Goal: Task Accomplishment & Management: Use online tool/utility

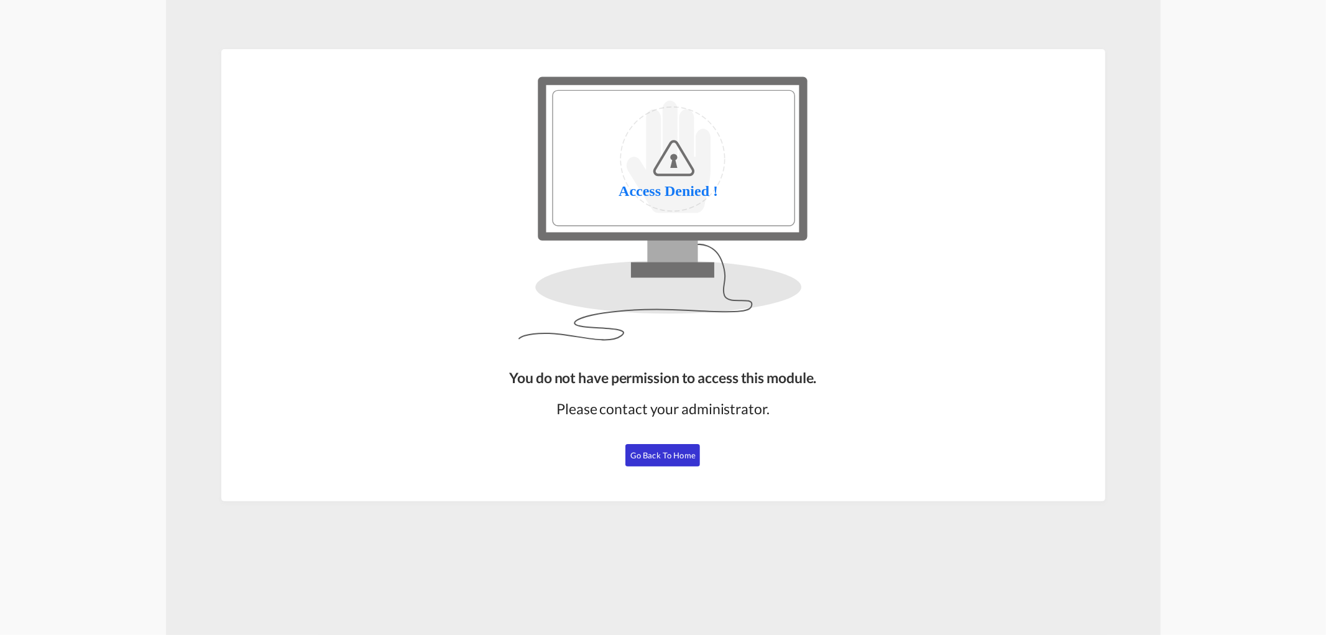
click at [647, 450] on span "Go Back to Home" at bounding box center [662, 455] width 65 height 10
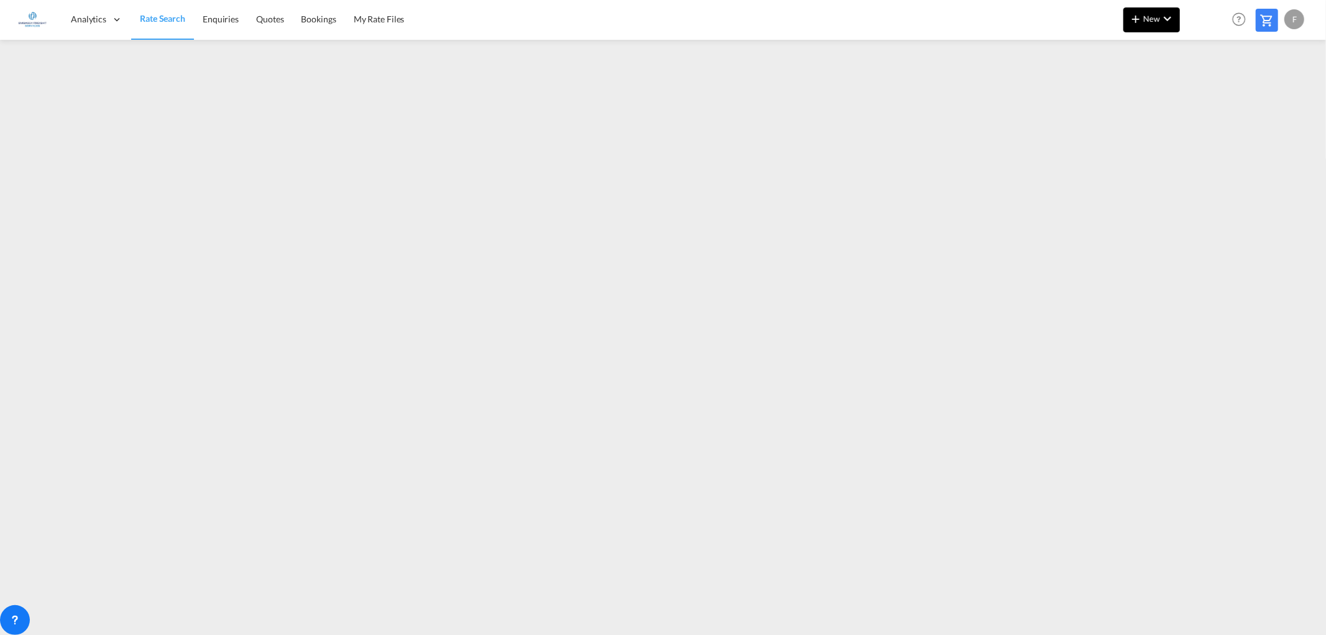
click at [1153, 21] on span "New" at bounding box center [1151, 19] width 47 height 10
click at [1210, 89] on span "Ratesheet" at bounding box center [1203, 93] width 14 height 25
click at [1161, 27] on button "New" at bounding box center [1151, 19] width 57 height 25
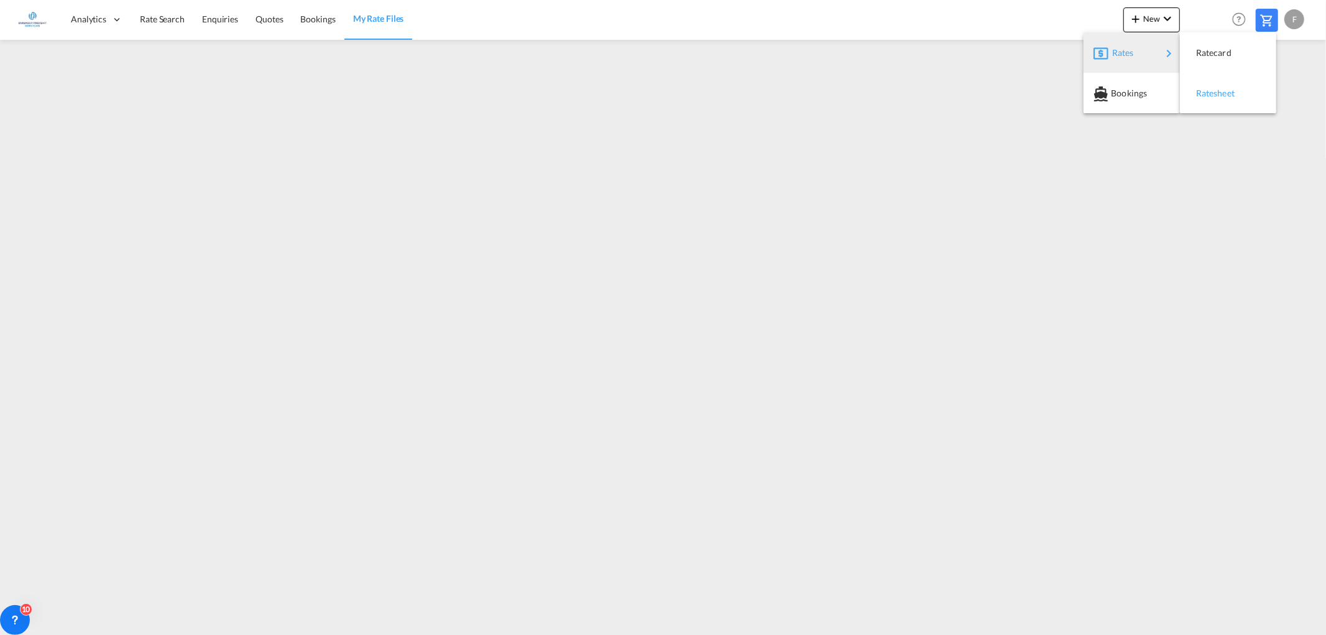
click at [1201, 89] on span "Ratesheet" at bounding box center [1203, 93] width 14 height 25
